Goal: Use online tool/utility: Utilize a website feature to perform a specific function

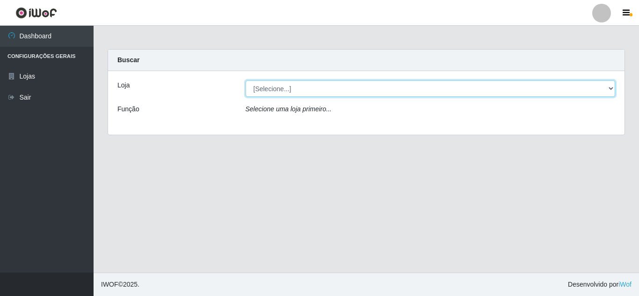
drag, startPoint x: 245, startPoint y: 90, endPoint x: 278, endPoint y: 84, distance: 32.8
click at [278, 84] on select "[Selecione...] Rede Compras Supermercados - LOJA 5" at bounding box center [430, 88] width 370 height 16
select select "397"
click at [245, 80] on select "[Selecione...] Rede Compras Supermercados - LOJA 5" at bounding box center [430, 88] width 370 height 16
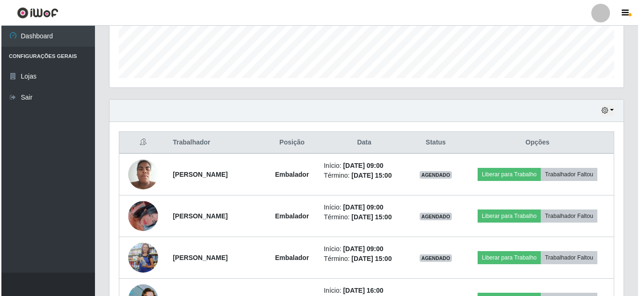
scroll to position [327, 0]
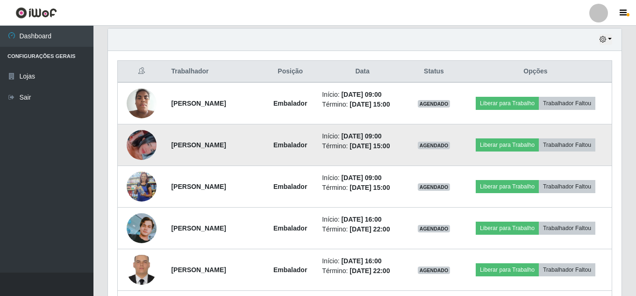
click at [144, 144] on img at bounding box center [142, 144] width 30 height 53
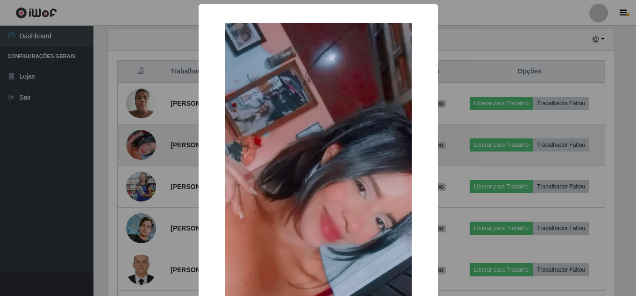
scroll to position [194, 509]
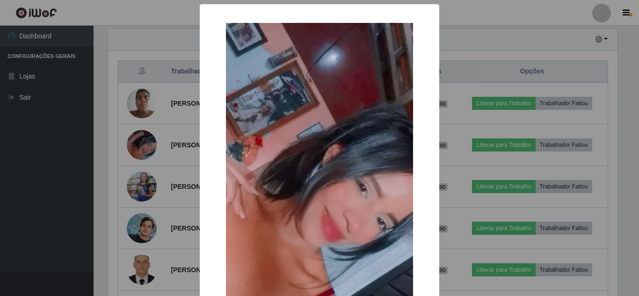
click at [144, 144] on div "× OK Cancel" at bounding box center [319, 148] width 639 height 296
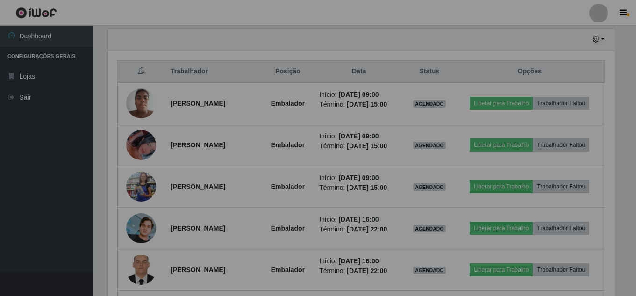
scroll to position [194, 514]
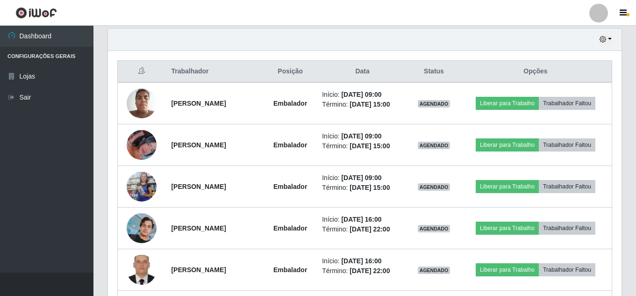
click at [144, 144] on img at bounding box center [142, 144] width 30 height 53
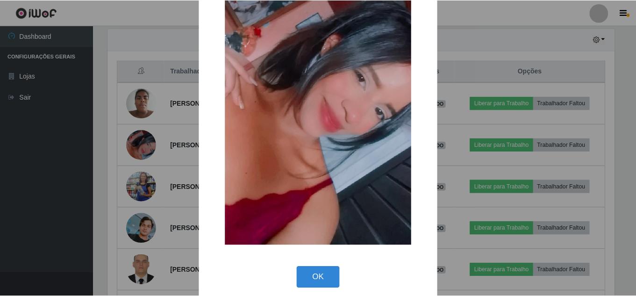
scroll to position [118, 0]
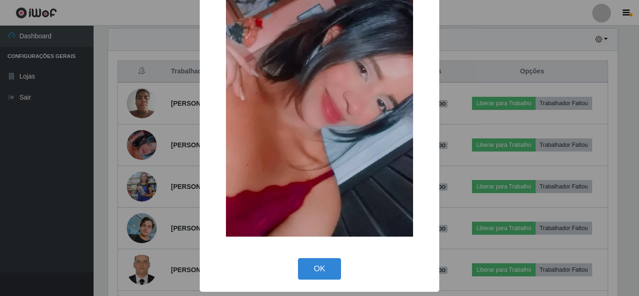
click at [137, 142] on div "× OK Cancel" at bounding box center [319, 148] width 639 height 296
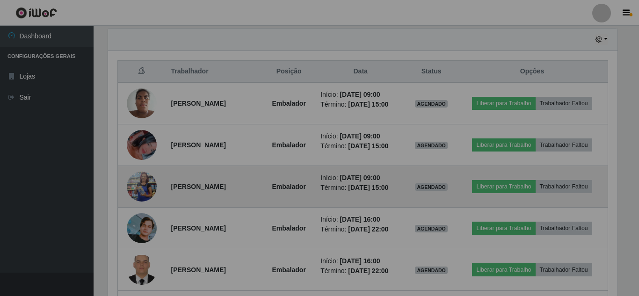
scroll to position [194, 514]
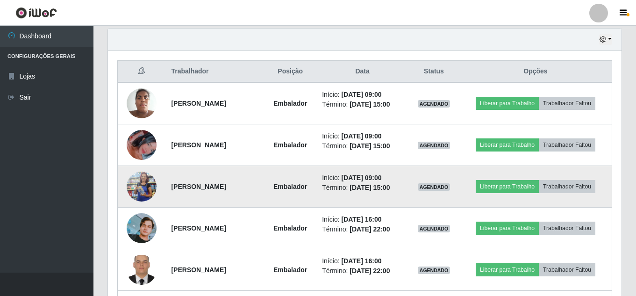
click at [143, 184] on img at bounding box center [142, 186] width 30 height 68
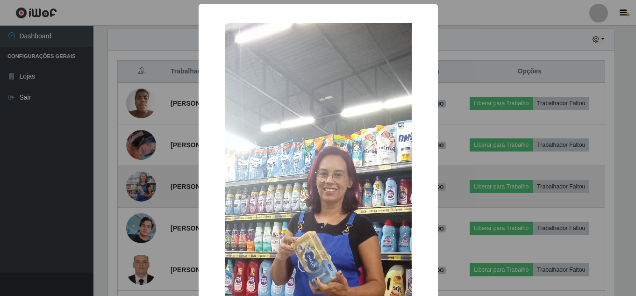
scroll to position [194, 509]
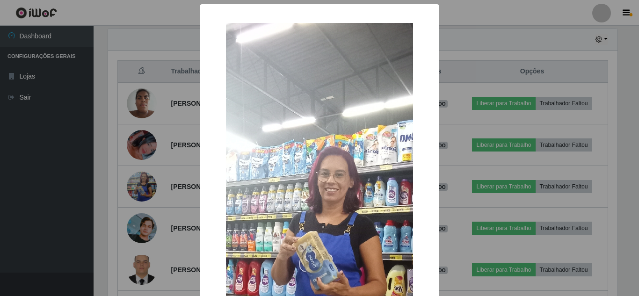
click at [144, 183] on div "× OK Cancel" at bounding box center [319, 148] width 639 height 296
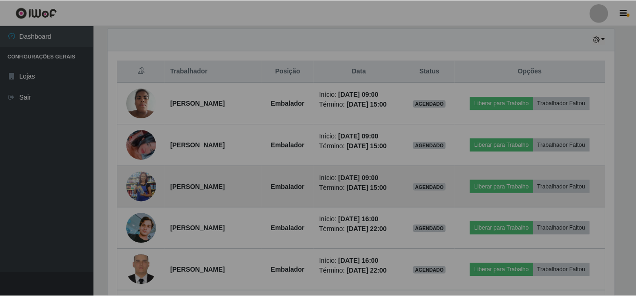
scroll to position [194, 514]
